Goal: Task Accomplishment & Management: Use online tool/utility

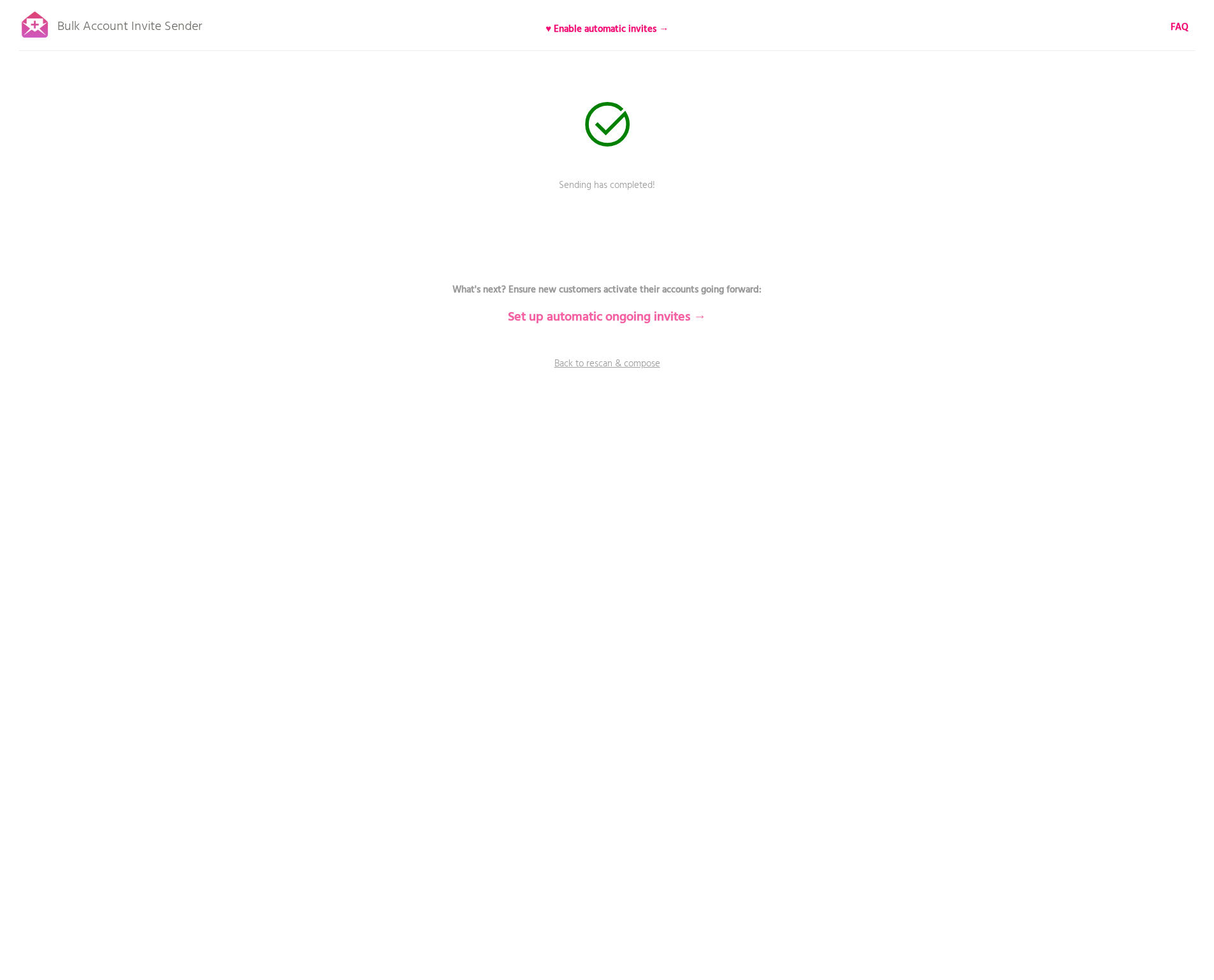
click at [659, 320] on b "Set up automatic ongoing invites →" at bounding box center [607, 317] width 198 height 20
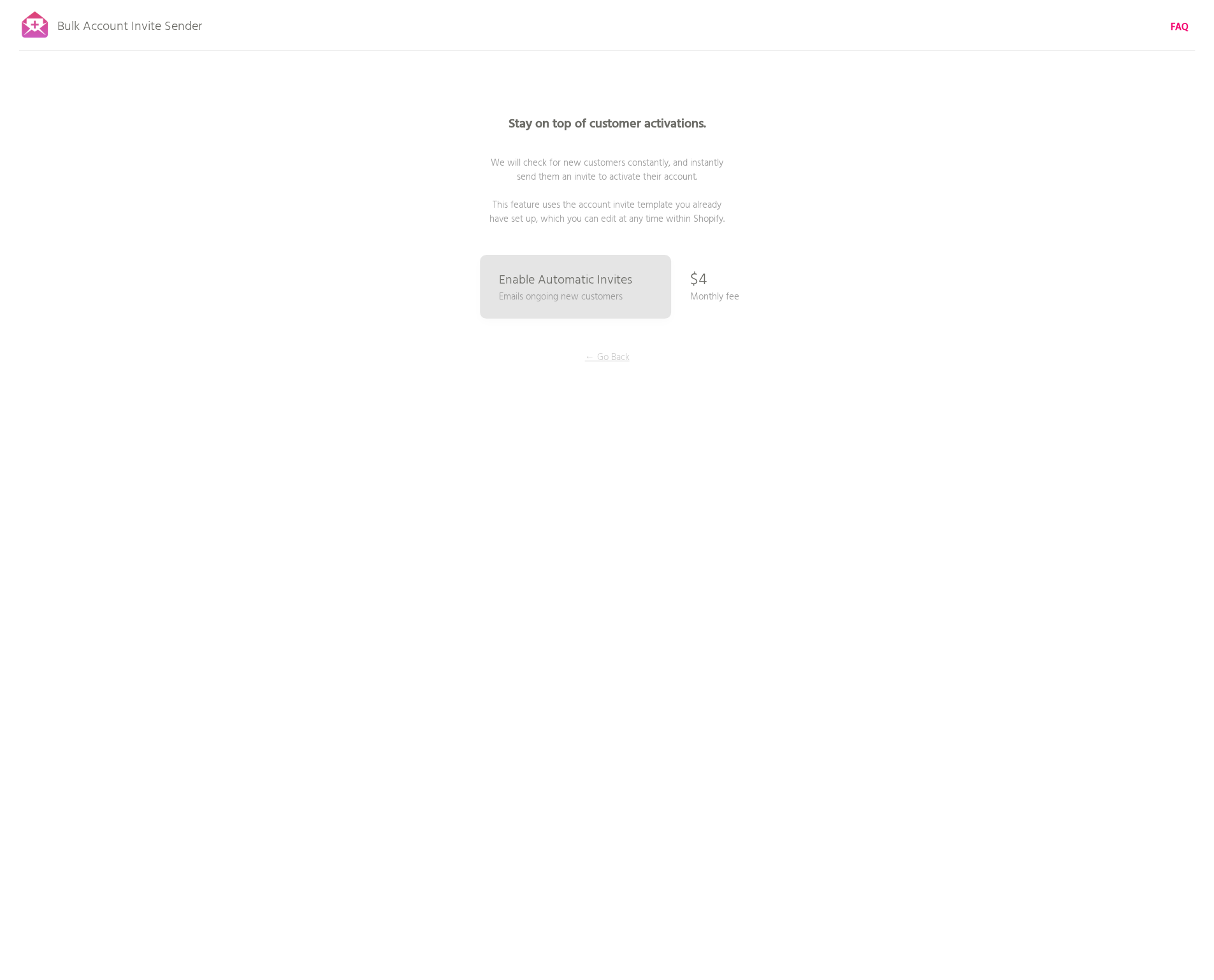
click at [600, 353] on p "← Go Back" at bounding box center [607, 357] width 96 height 14
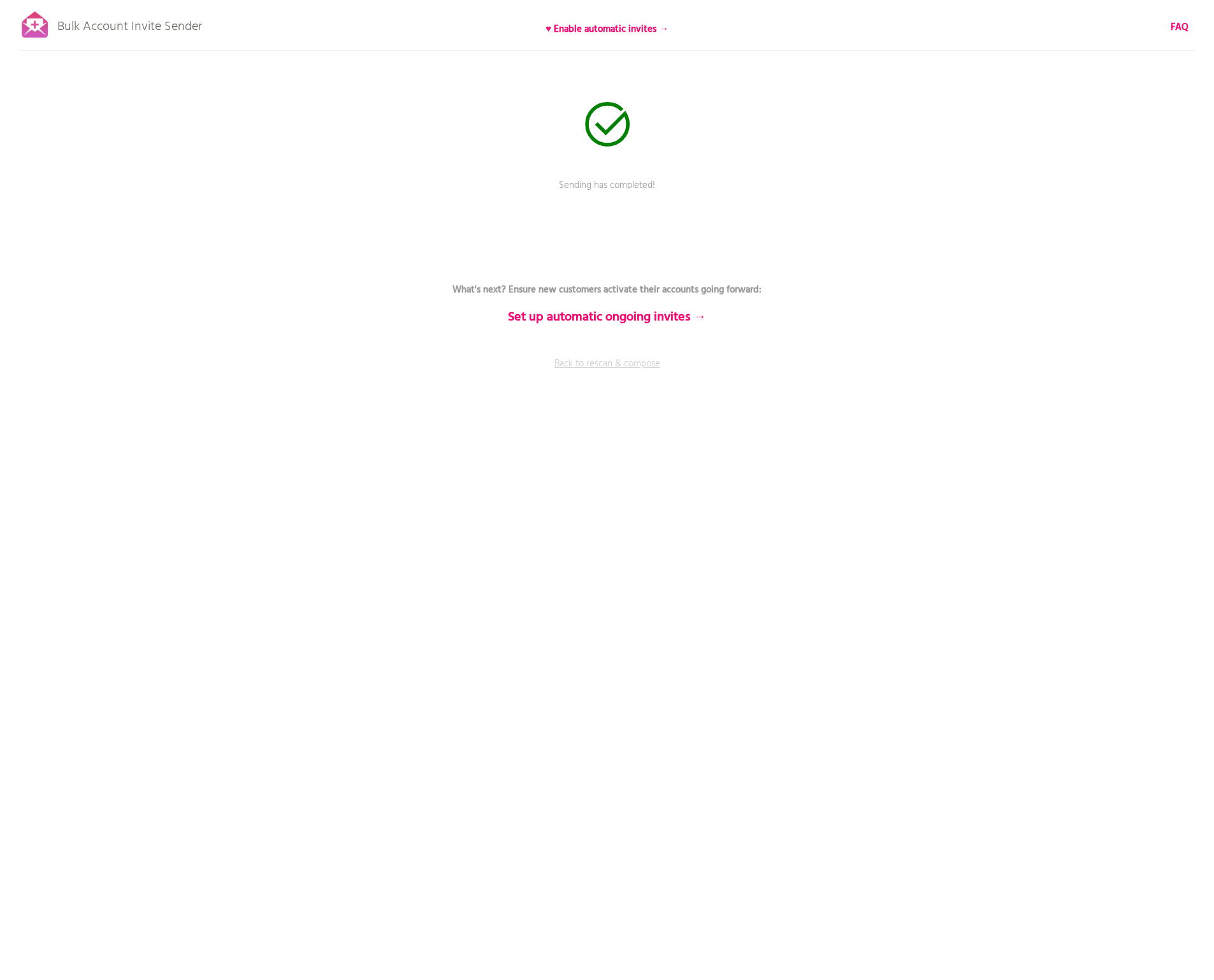
click at [624, 364] on link "Back to rescan & compose" at bounding box center [607, 372] width 382 height 32
click at [631, 260] on span "Skip rescanning" at bounding box center [640, 262] width 63 height 15
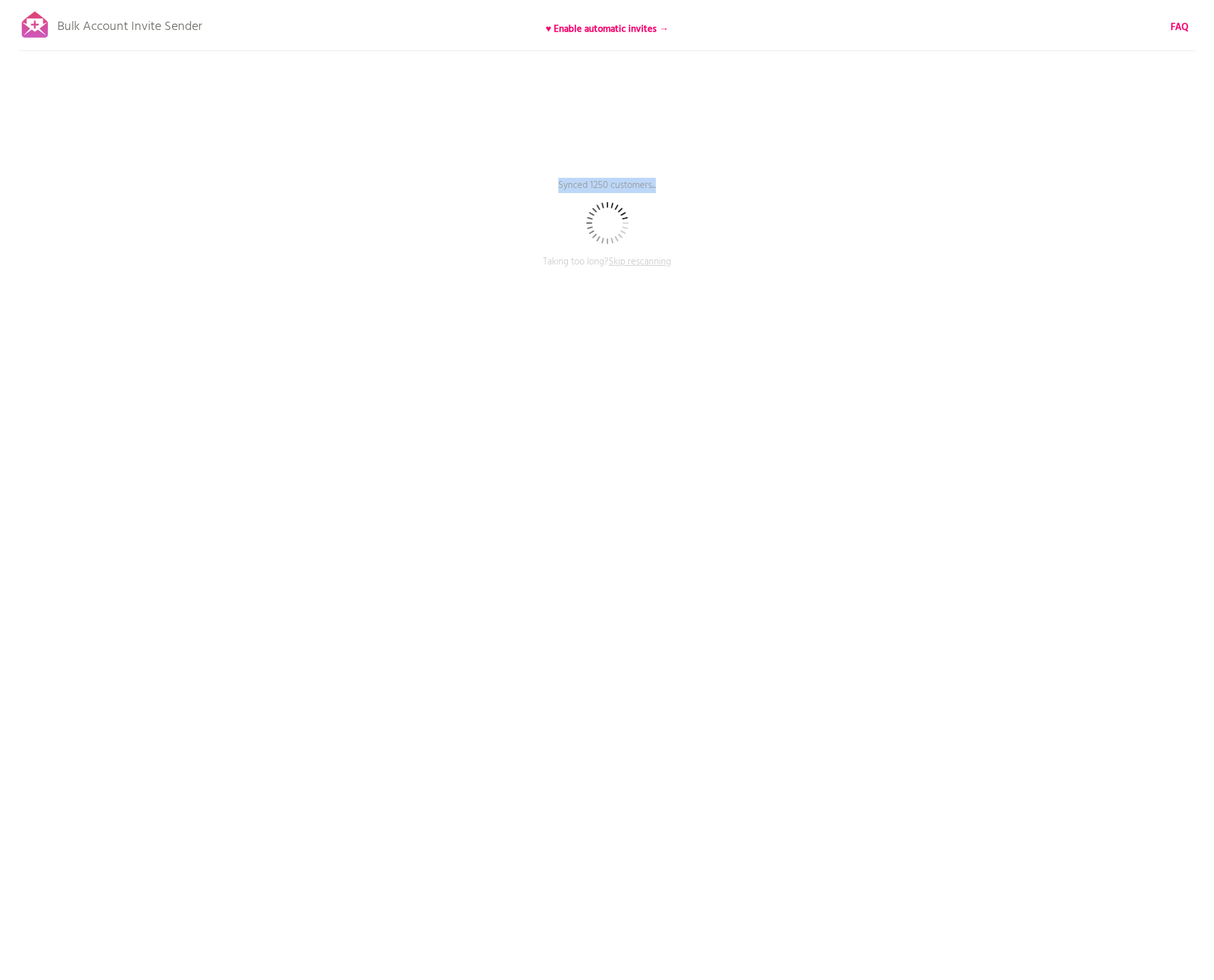
drag, startPoint x: 543, startPoint y: 185, endPoint x: 682, endPoint y: 180, distance: 139.1
click at [682, 180] on p "Synced 1250 customers..." at bounding box center [607, 194] width 382 height 32
copy p "Synced 1250 customers..."
click at [650, 31] on b "♥ Enable automatic invites →" at bounding box center [607, 29] width 123 height 15
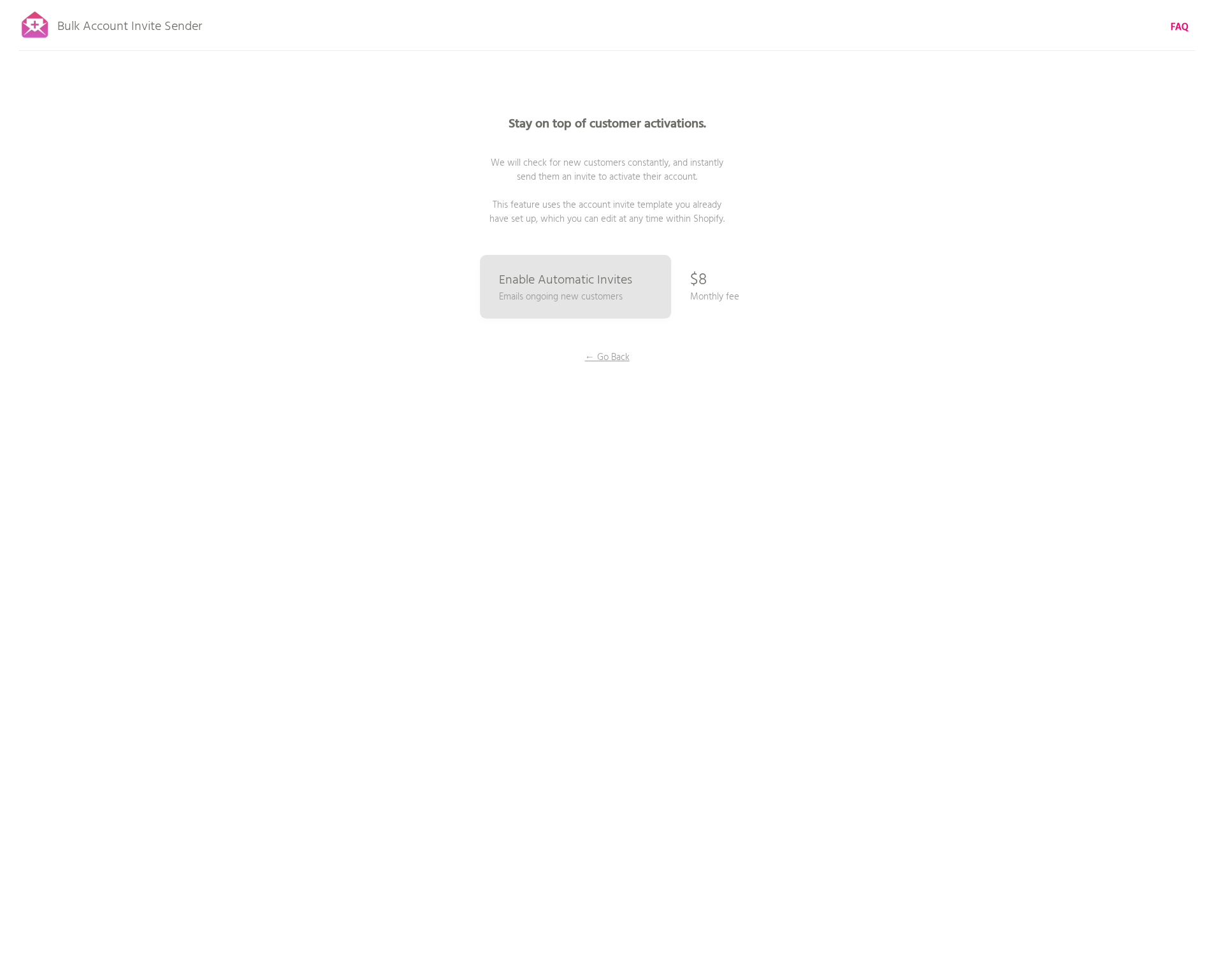
click at [801, 415] on div "Stay on top of customer activations. We will check for new customers constantly…" at bounding box center [607, 254] width 638 height 510
click at [575, 312] on link "Enable Automatic Invites Emails ongoing new customers" at bounding box center [575, 287] width 197 height 65
